Goal: Navigation & Orientation: Find specific page/section

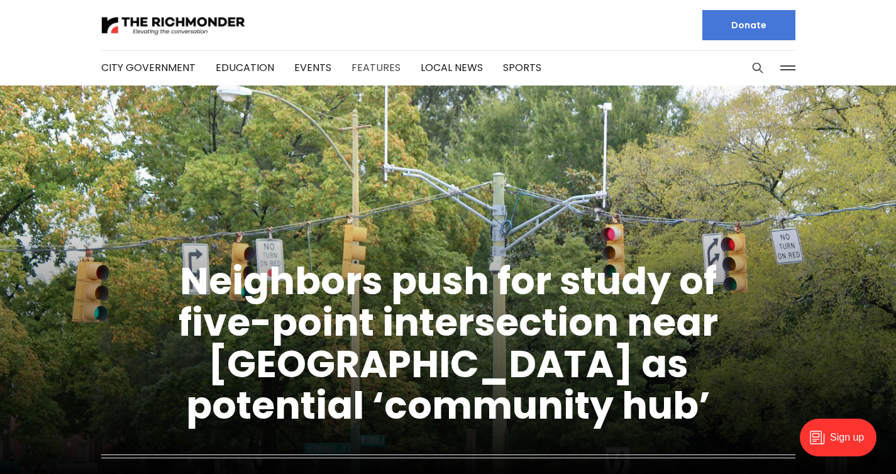
click at [375, 71] on link "Features" at bounding box center [375, 67] width 49 height 14
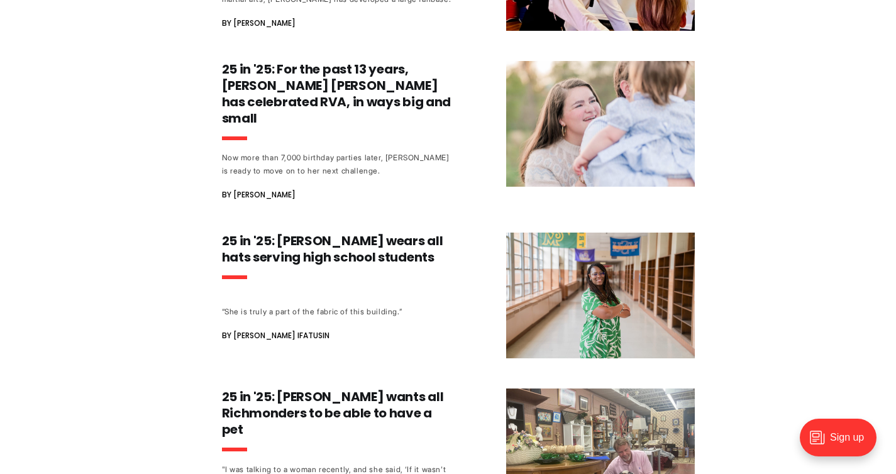
scroll to position [1001, 0]
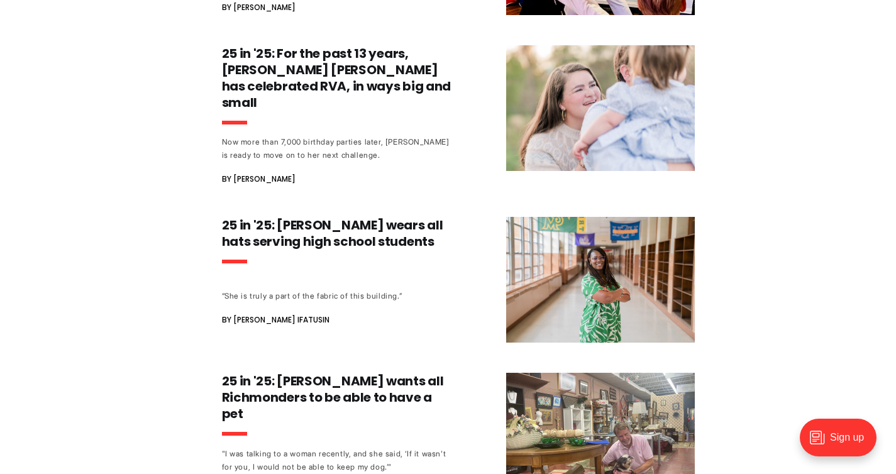
drag, startPoint x: 901, startPoint y: 66, endPoint x: 822, endPoint y: 284, distance: 231.5
click at [822, 284] on html "City Government Education Events Features Local News Sports Donate Our Authors …" at bounding box center [448, 112] width 896 height 2226
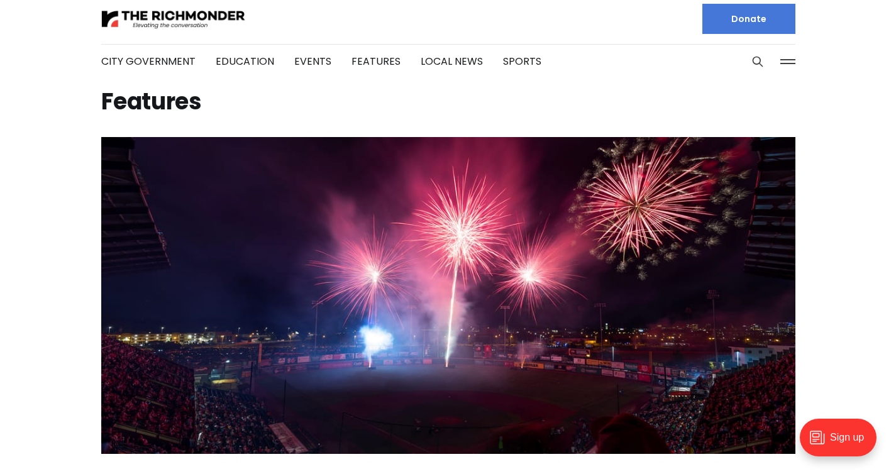
scroll to position [0, 0]
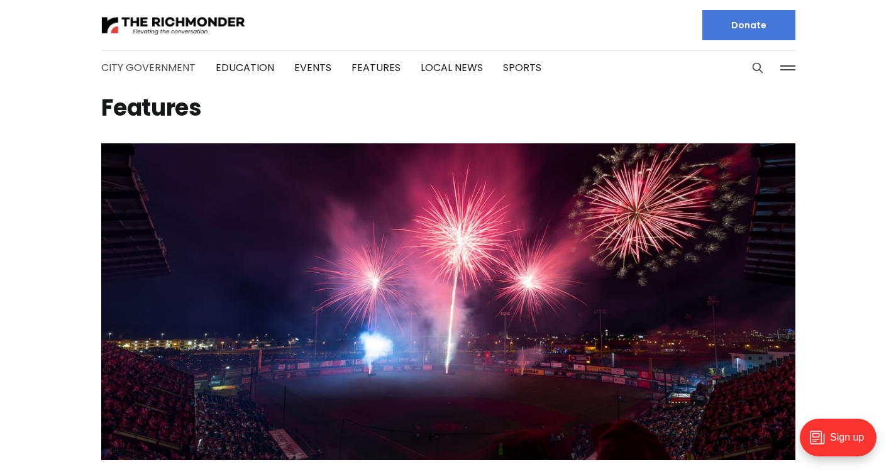
click at [162, 67] on link "City Government" at bounding box center [148, 67] width 94 height 14
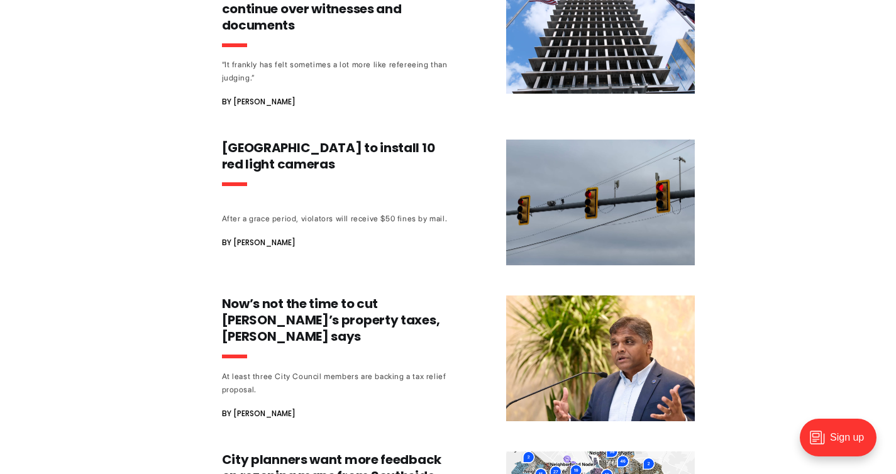
scroll to position [1384, 0]
